Goal: Navigation & Orientation: Find specific page/section

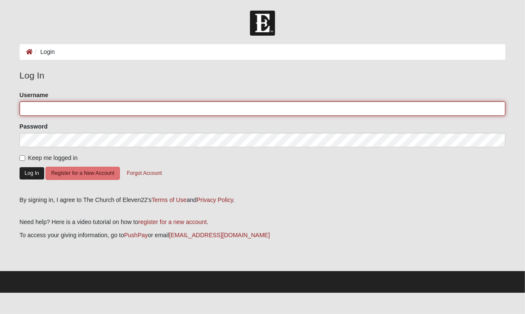
type input "davidfrancis"
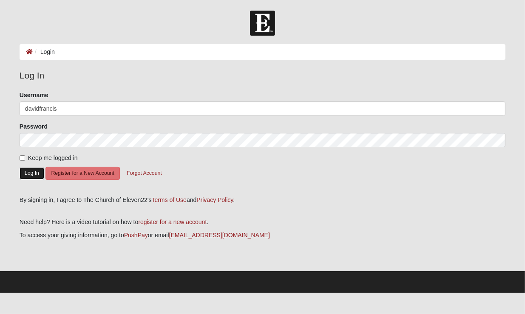
click at [33, 173] on button "Log In" at bounding box center [32, 173] width 25 height 12
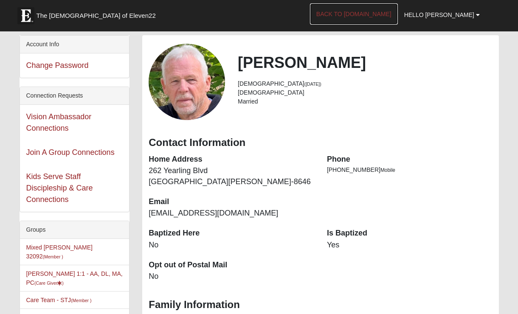
click at [374, 15] on link "Back to [DOMAIN_NAME]" at bounding box center [354, 13] width 88 height 21
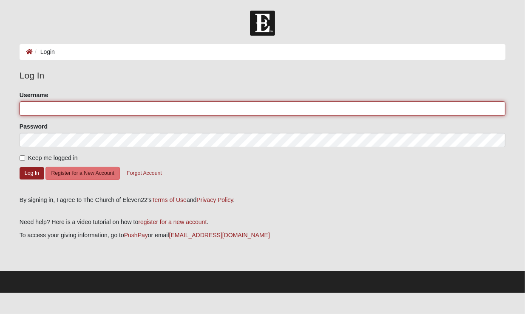
type input "davidfrancis"
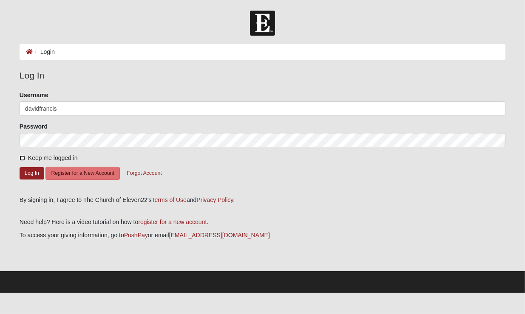
click at [23, 157] on input "Keep me logged in" at bounding box center [23, 159] width 6 height 6
checkbox input "true"
click at [32, 174] on button "Log In" at bounding box center [32, 173] width 25 height 12
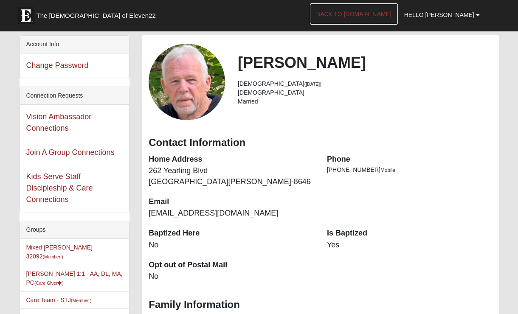
click at [391, 20] on link "Back to COE22.com" at bounding box center [354, 13] width 88 height 21
click at [386, 15] on link "Back to [DOMAIN_NAME]" at bounding box center [354, 13] width 88 height 21
click at [375, 12] on link "Back to [DOMAIN_NAME]" at bounding box center [354, 13] width 88 height 21
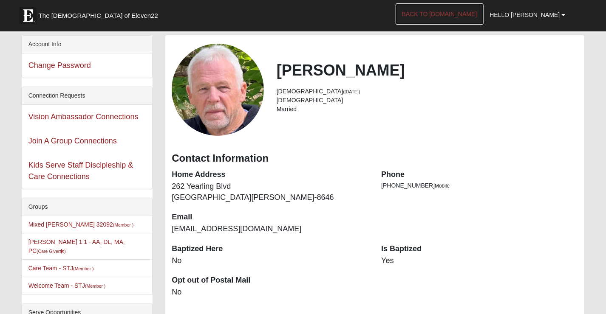
click at [463, 16] on link "Back to [DOMAIN_NAME]" at bounding box center [440, 13] width 88 height 21
click at [576, 30] on nav "The [DEMOGRAPHIC_DATA] of Eleven22 Hello [PERSON_NAME] My Account Log Out Back …" at bounding box center [303, 15] width 606 height 31
click at [281, 195] on div "David Francis 78 years old (12/30/1946) Male Married Contact Information Home A…" at bounding box center [374, 213] width 419 height 357
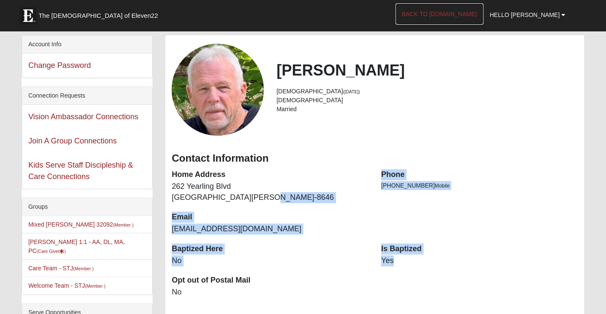
click at [475, 13] on link "Back to [DOMAIN_NAME]" at bounding box center [440, 13] width 88 height 21
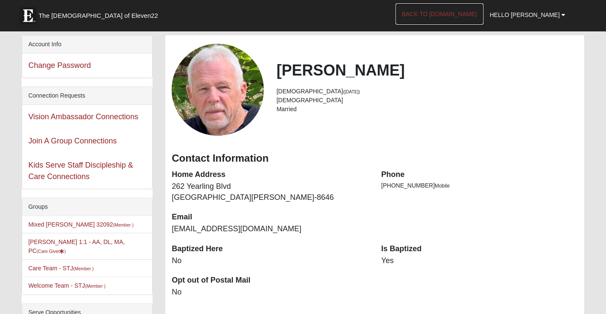
click at [478, 15] on link "Back to [DOMAIN_NAME]" at bounding box center [440, 13] width 88 height 21
click at [457, 12] on link "Back to [DOMAIN_NAME]" at bounding box center [440, 13] width 88 height 21
